Goal: Task Accomplishment & Management: Manage account settings

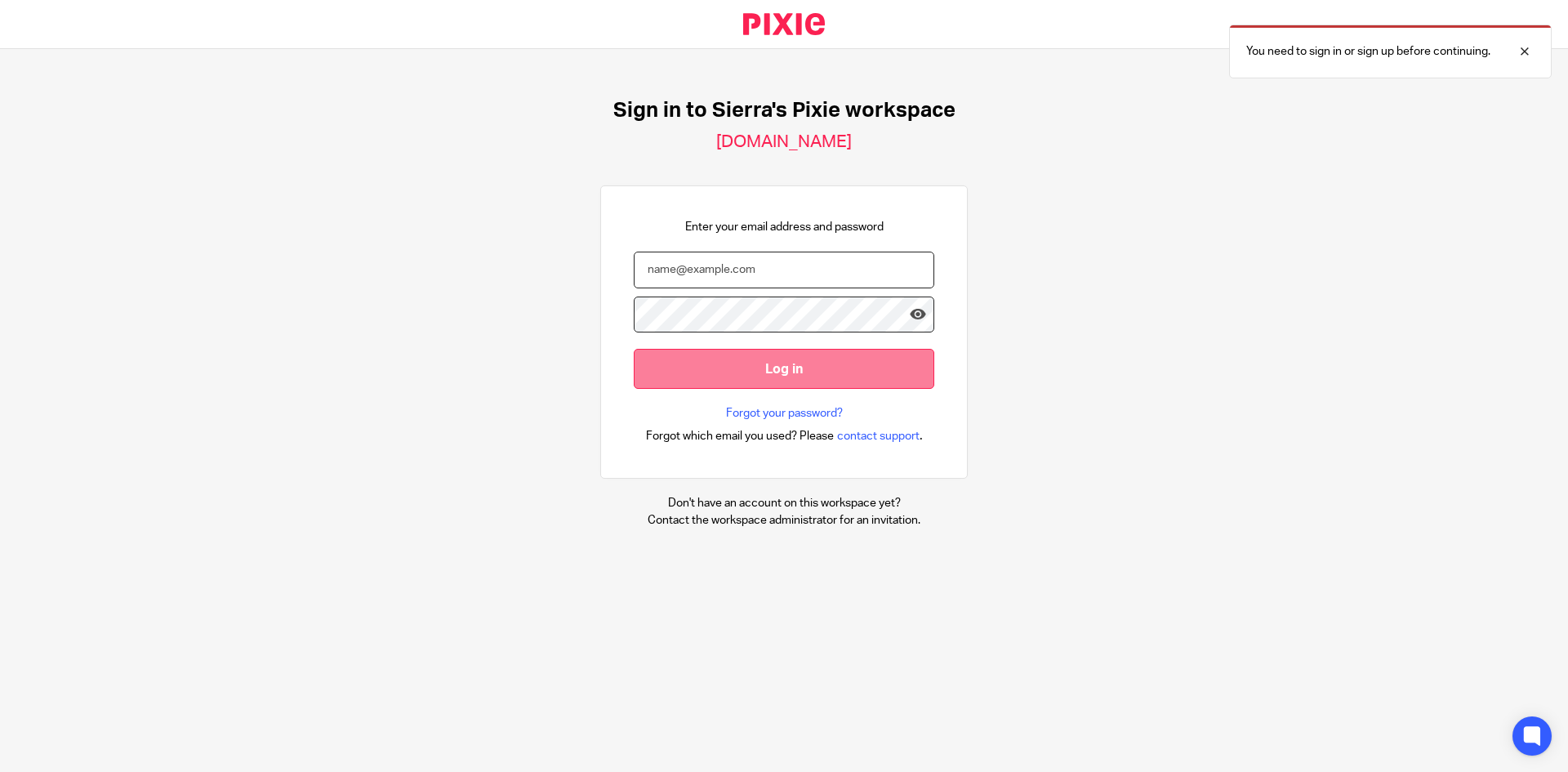
type input "sierra@lightningbookkeeping.com"
click at [703, 376] on input "Log in" at bounding box center [784, 369] width 301 height 40
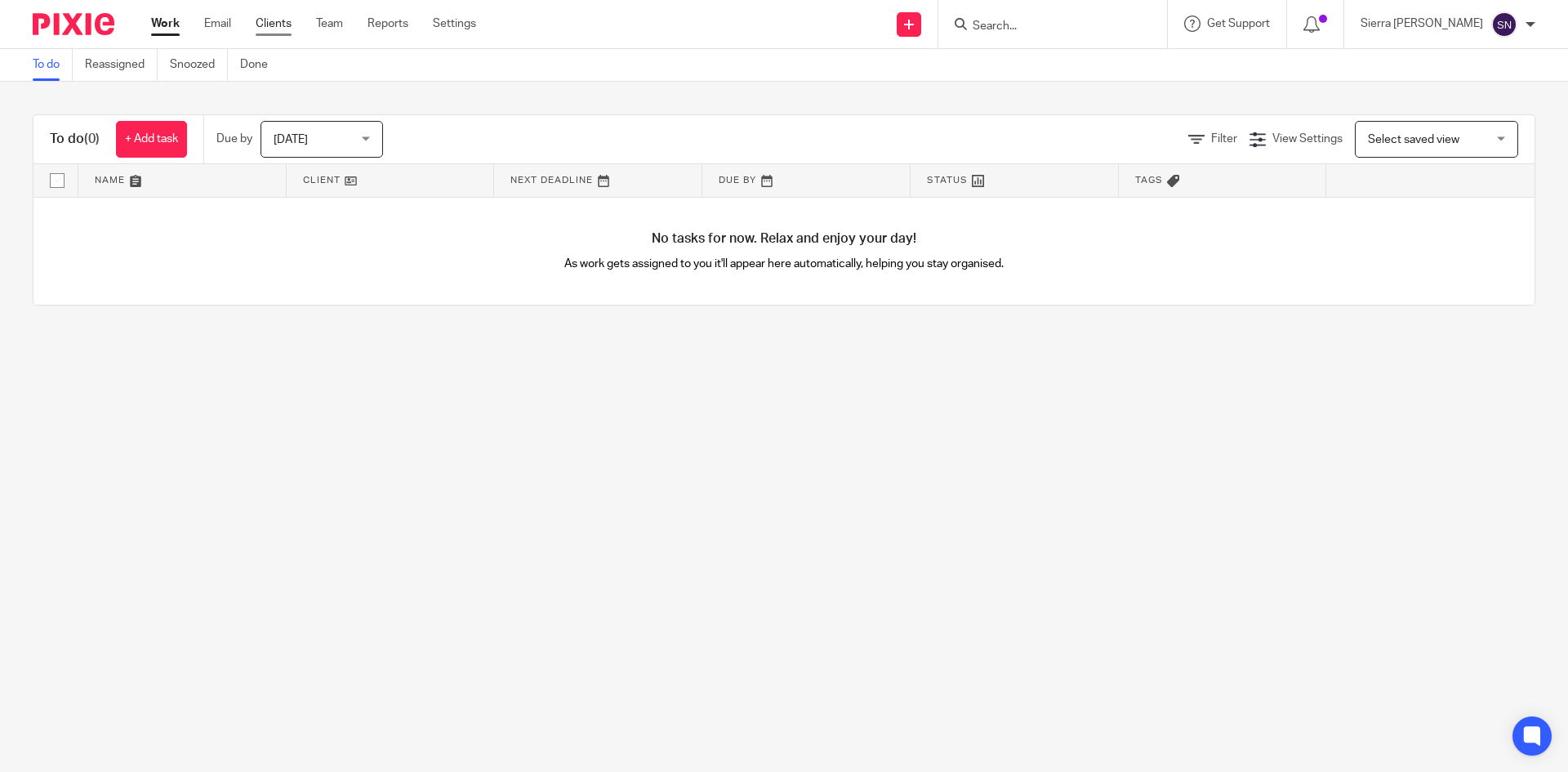
click at [273, 25] on link "Clients" at bounding box center [273, 24] width 36 height 17
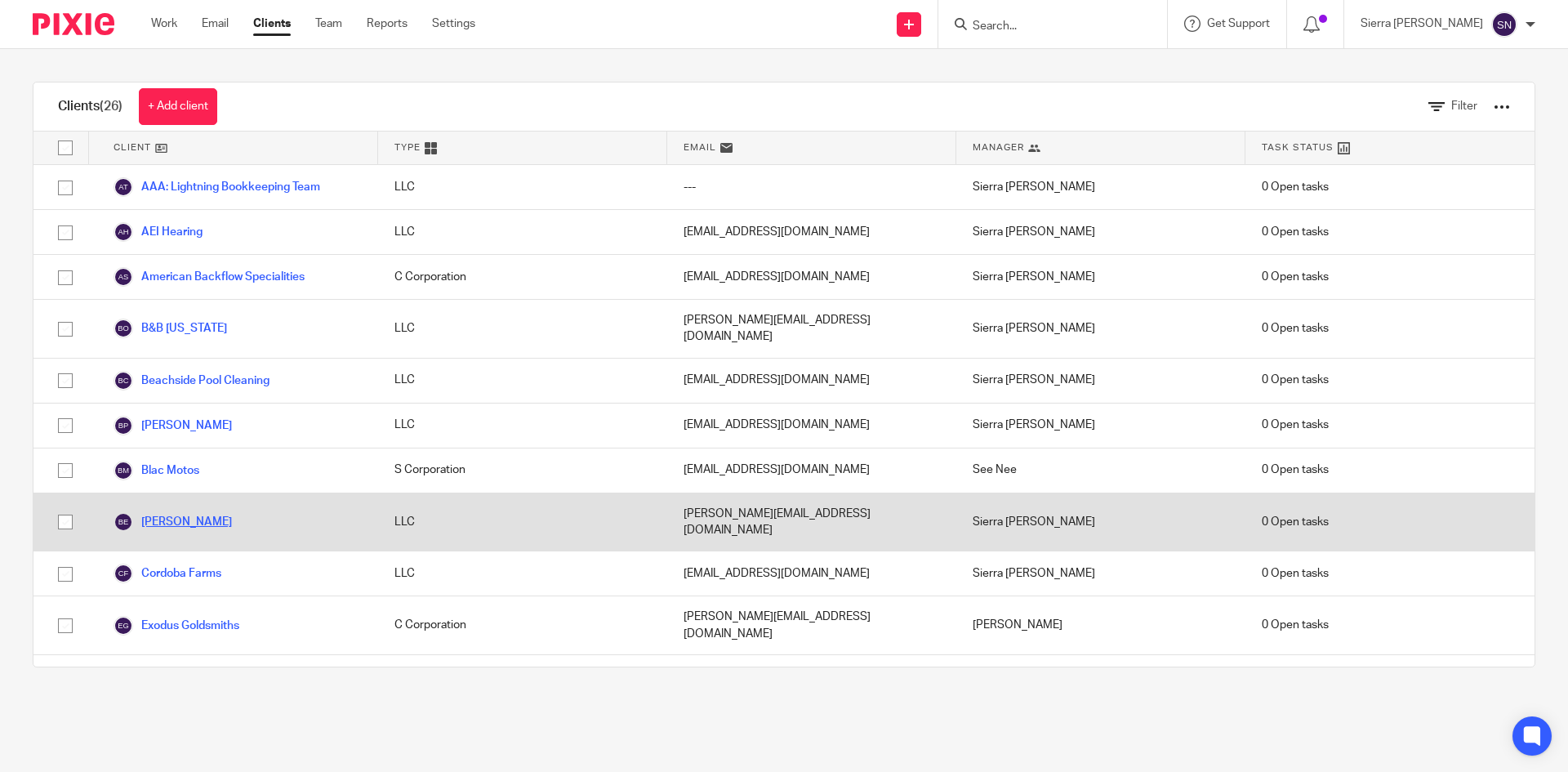
click at [185, 512] on link "[PERSON_NAME]" at bounding box center [172, 522] width 119 height 20
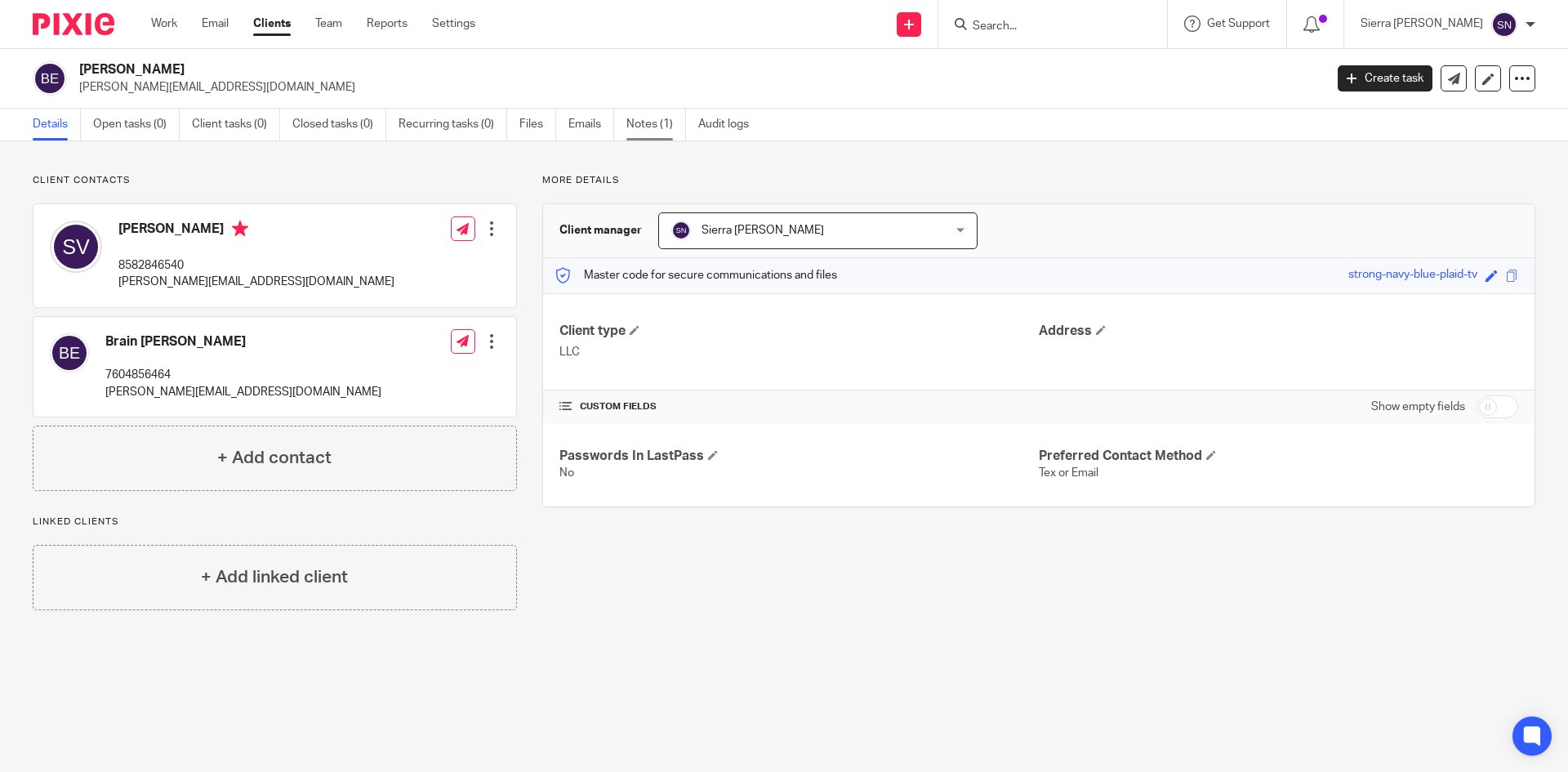
click at [643, 128] on link "Notes (1)" at bounding box center [656, 124] width 60 height 32
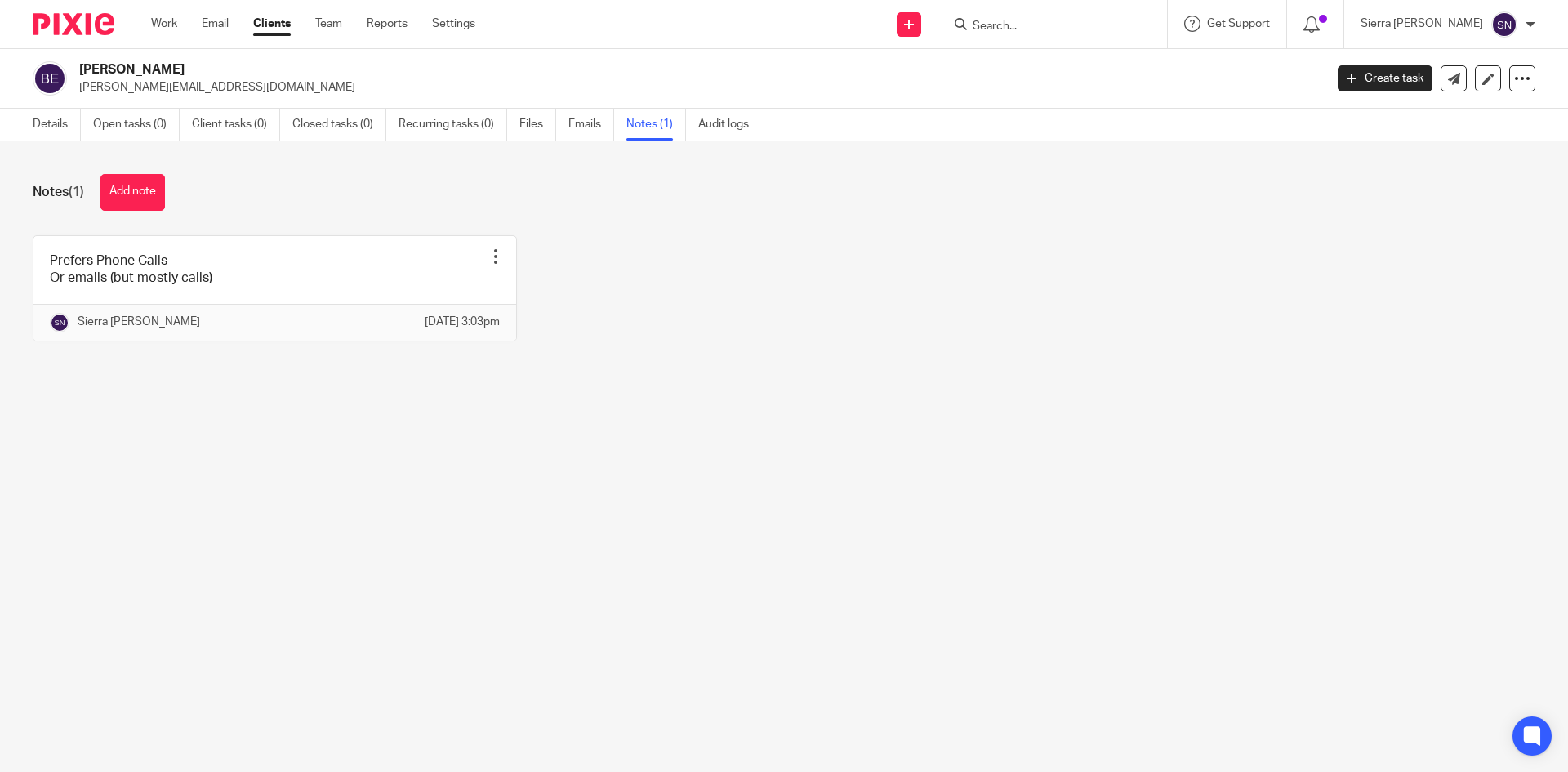
click at [540, 124] on link "Files" at bounding box center [538, 124] width 36 height 32
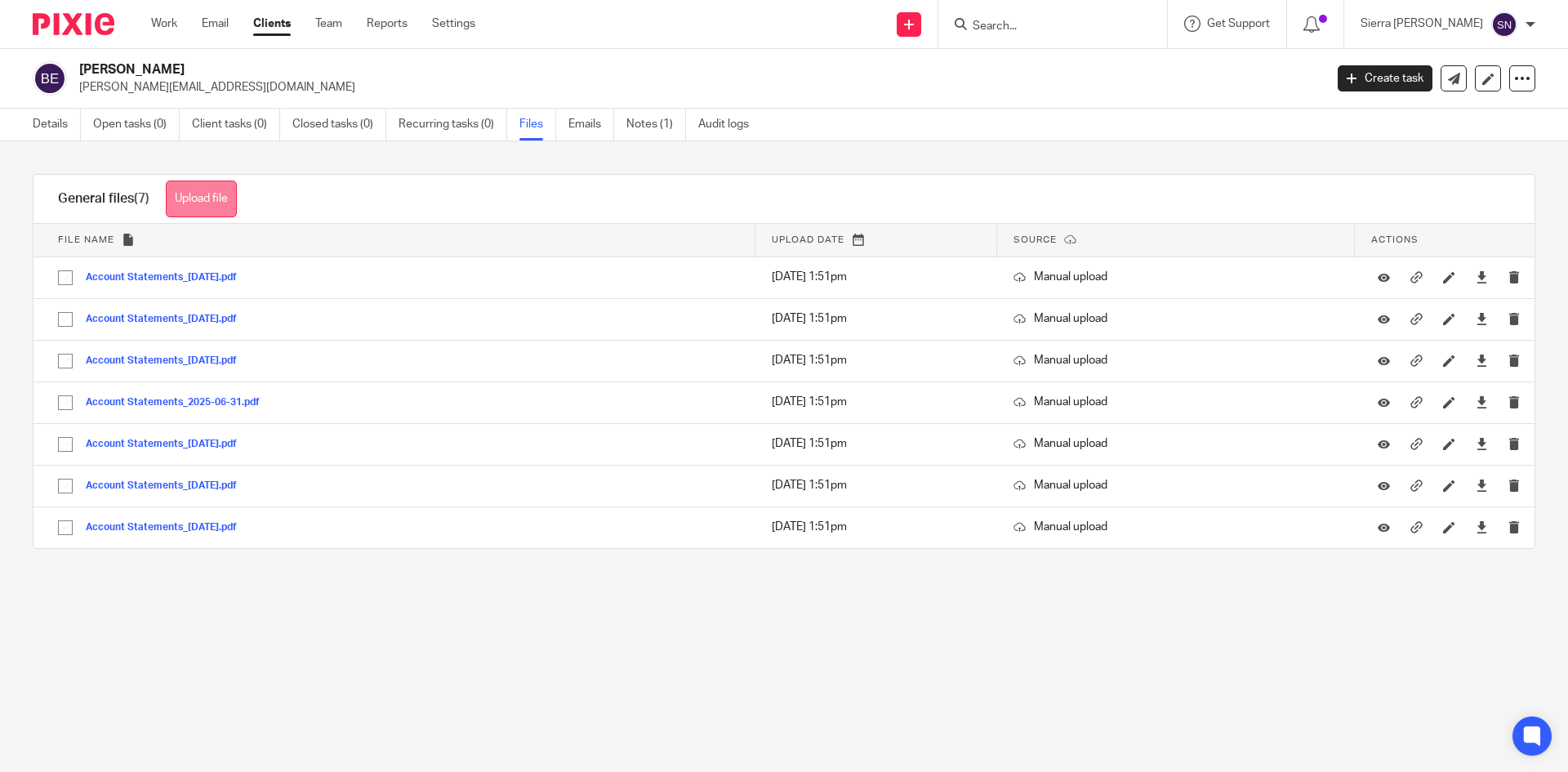
click at [186, 197] on button "Upload file" at bounding box center [201, 199] width 71 height 36
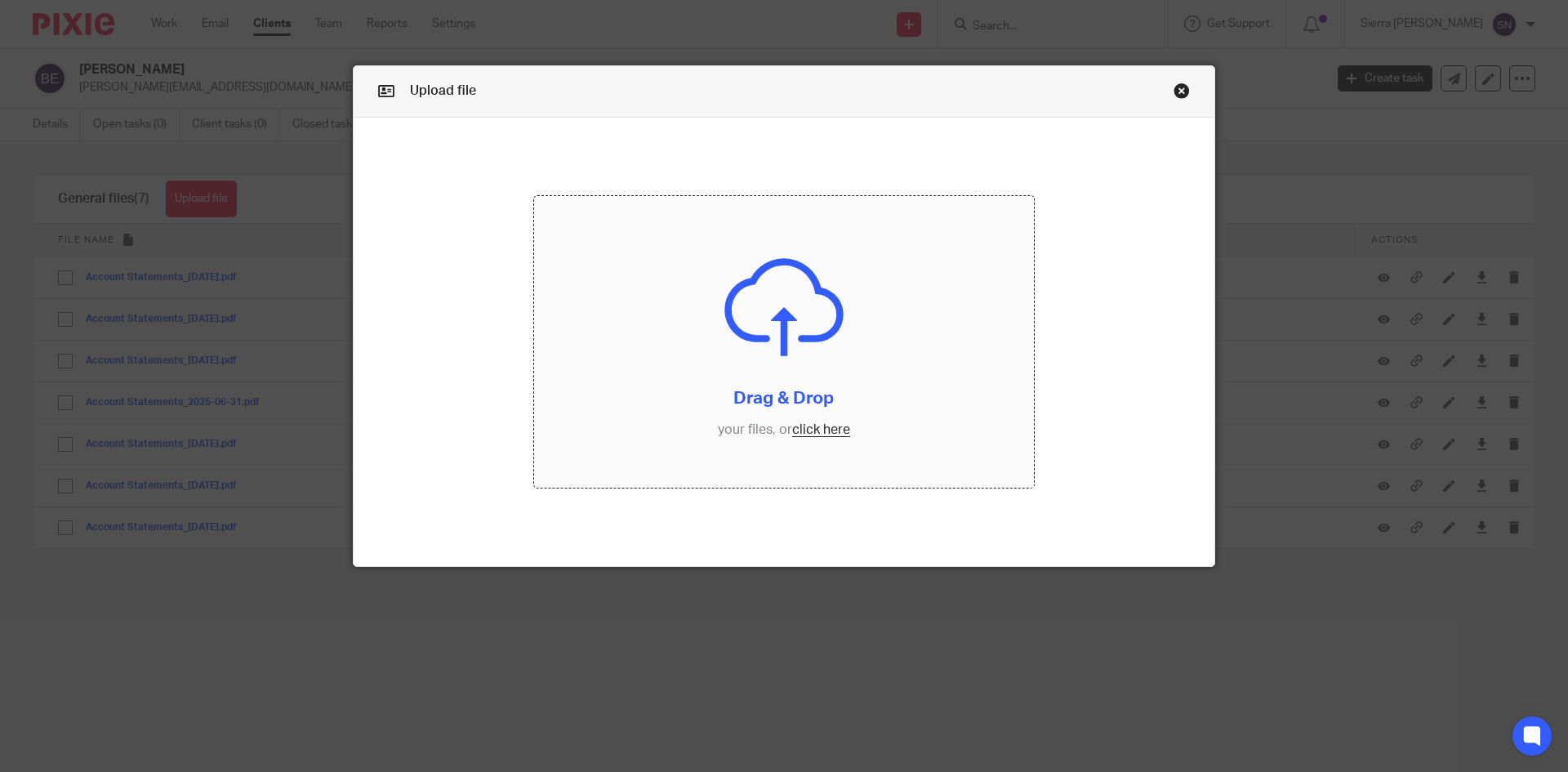
click at [811, 434] on input "file" at bounding box center [785, 342] width 501 height 293
